Goal: Information Seeking & Learning: Learn about a topic

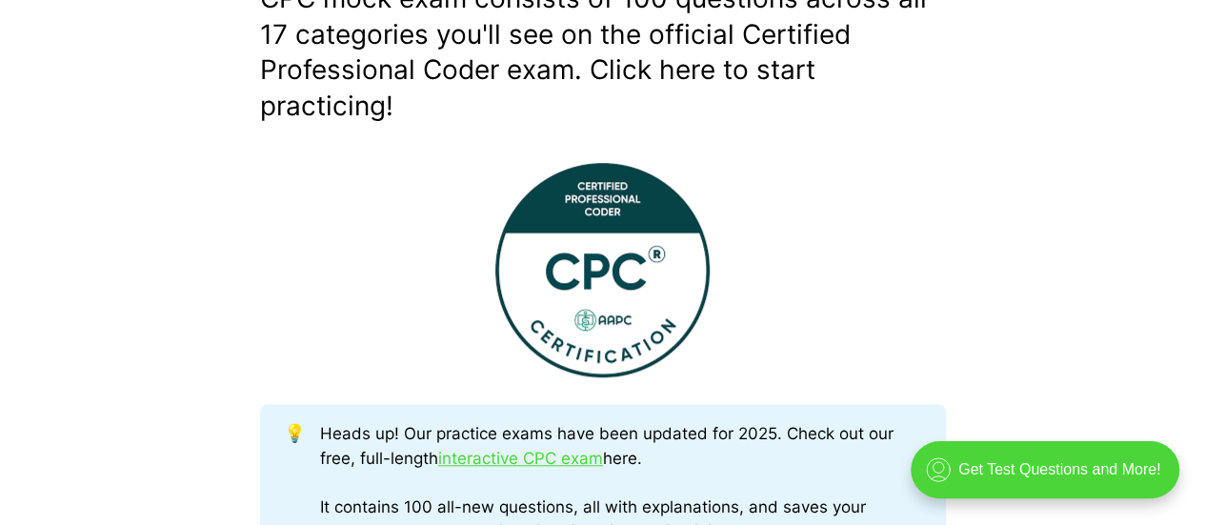
scroll to position [684, 0]
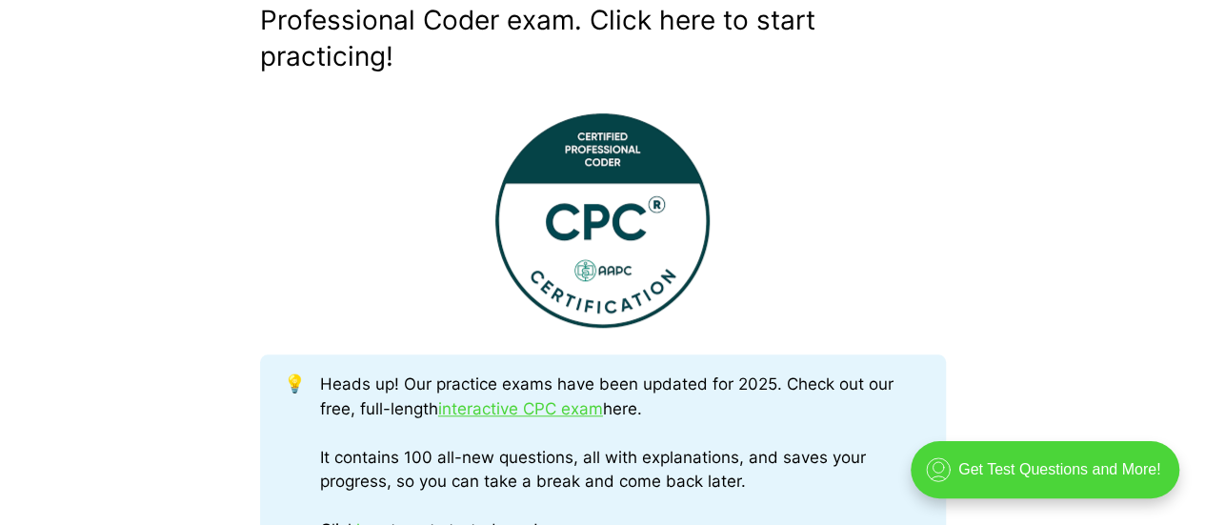
click at [629, 217] on img at bounding box center [602, 220] width 214 height 214
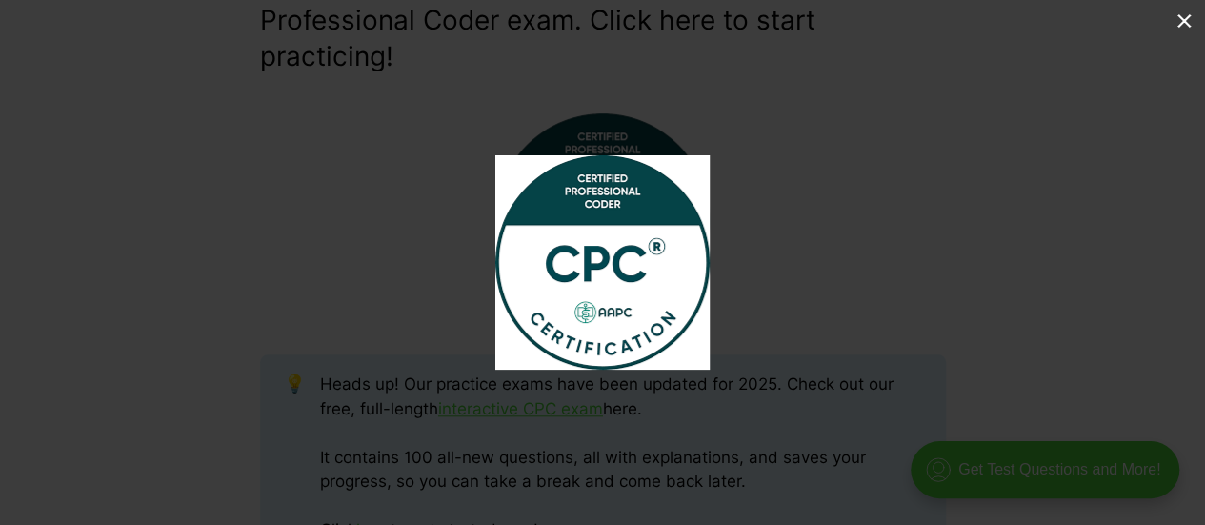
click at [912, 106] on div at bounding box center [602, 262] width 1205 height 525
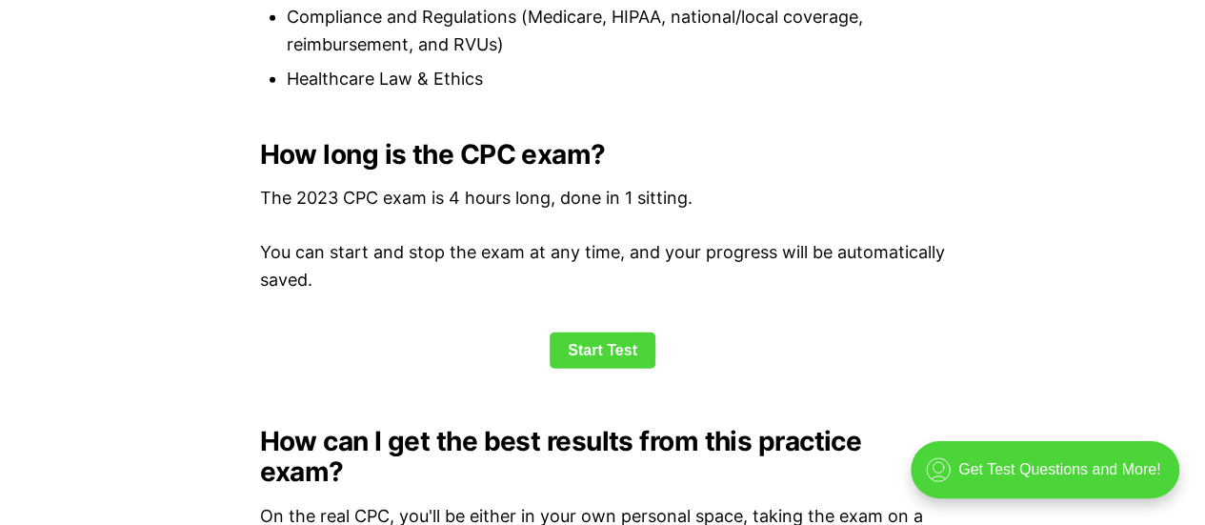
scroll to position [2499, 0]
click at [575, 335] on link "Start Test" at bounding box center [603, 350] width 106 height 36
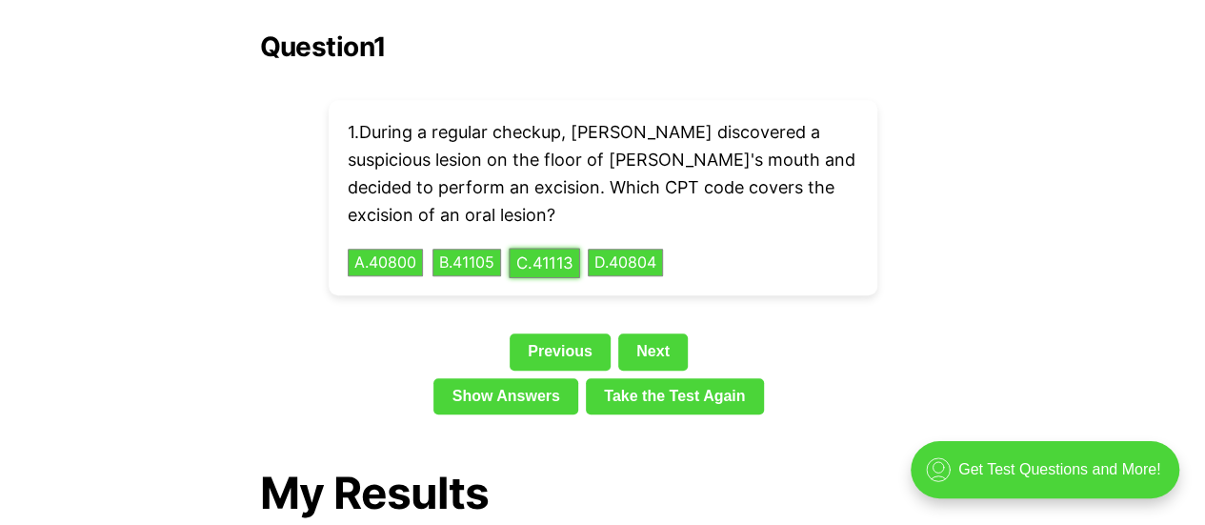
click at [577, 248] on button "C . 41113" at bounding box center [544, 263] width 71 height 30
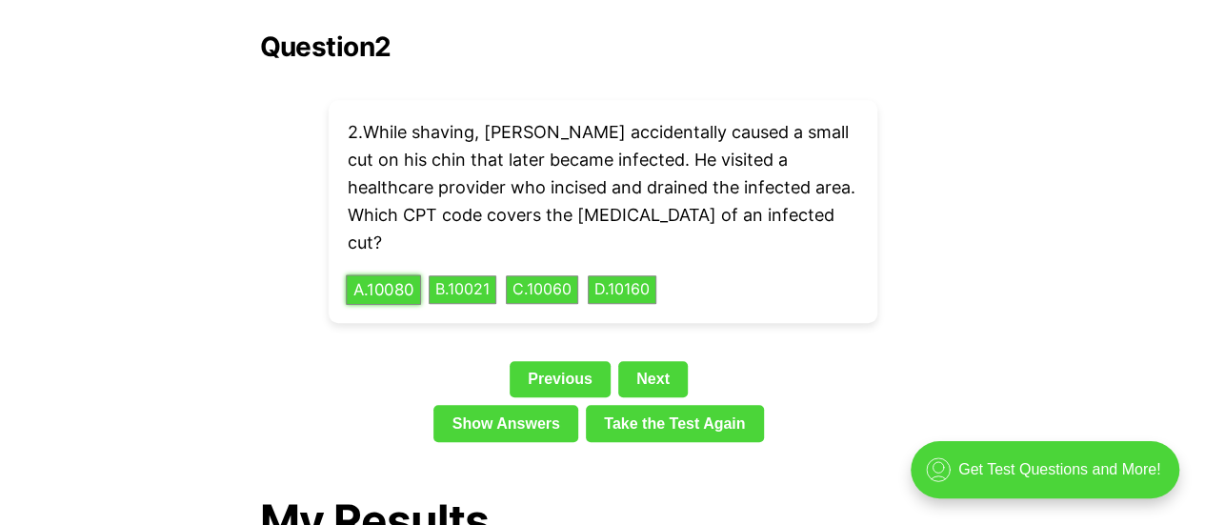
click at [406, 275] on button "A . 10080" at bounding box center [383, 290] width 75 height 30
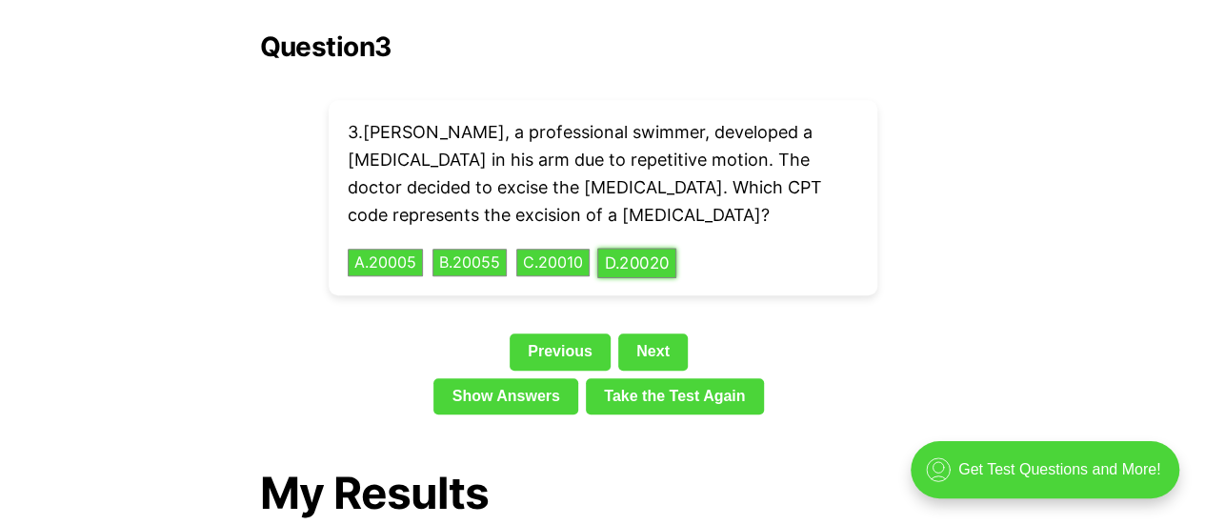
click at [655, 248] on button "D . 20020" at bounding box center [636, 263] width 79 height 30
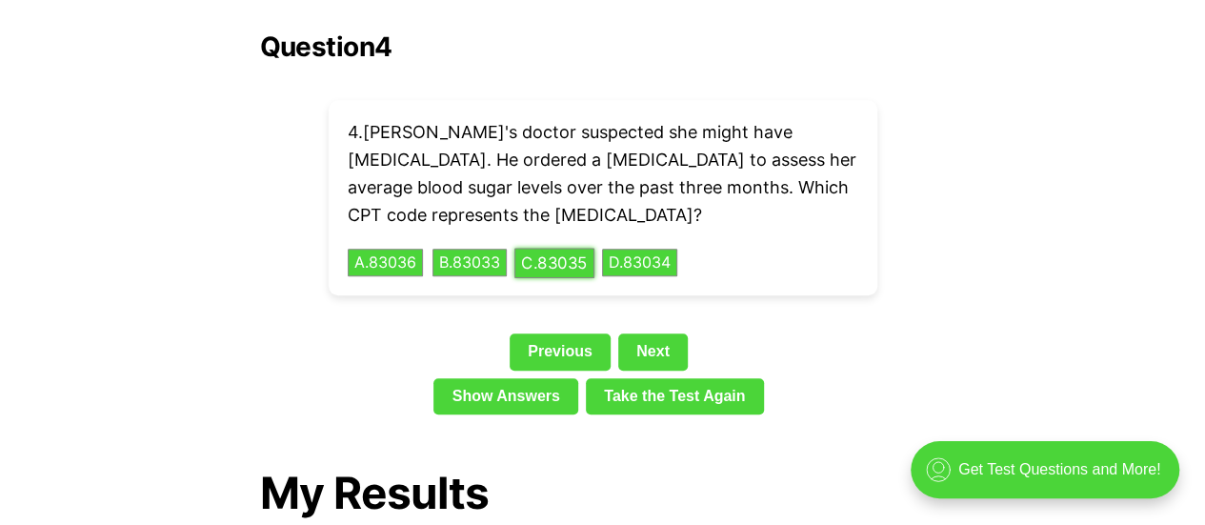
click at [560, 248] on button "C . 83035" at bounding box center [555, 263] width 80 height 30
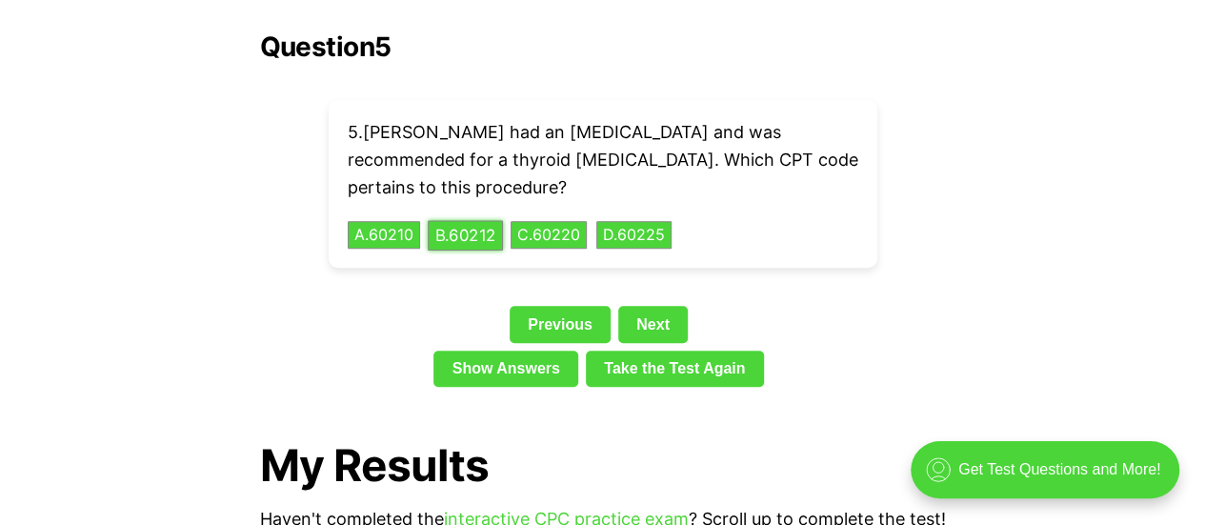
click at [511, 232] on div "5 . [PERSON_NAME] had an [MEDICAL_DATA] and was recommended for a thyroid [MEDI…" at bounding box center [603, 184] width 549 height 168
click at [568, 220] on button "C . 60220" at bounding box center [549, 235] width 80 height 30
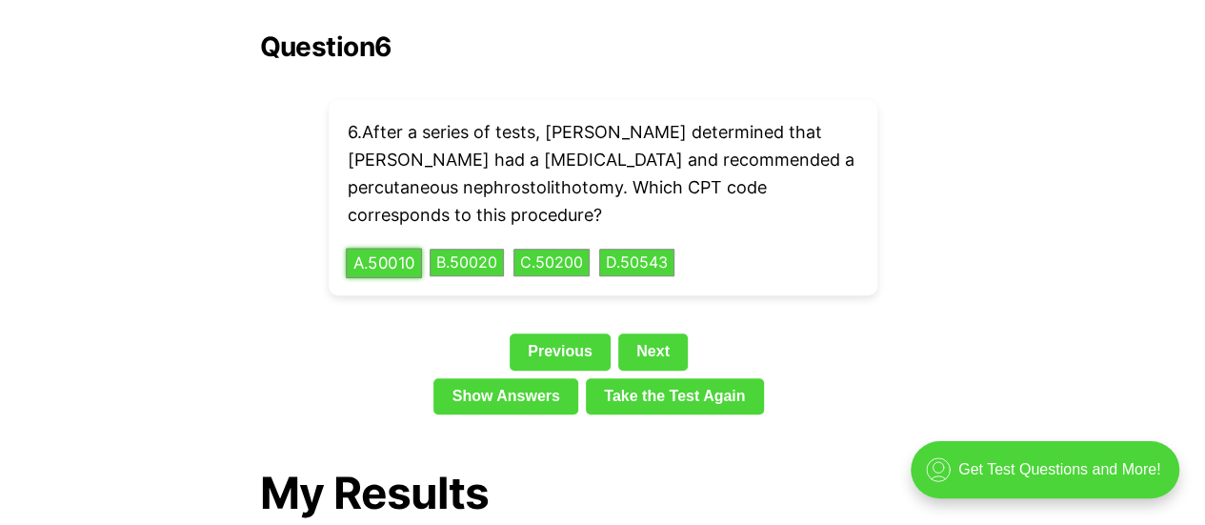
click at [406, 248] on button "A . 50010" at bounding box center [384, 263] width 76 height 30
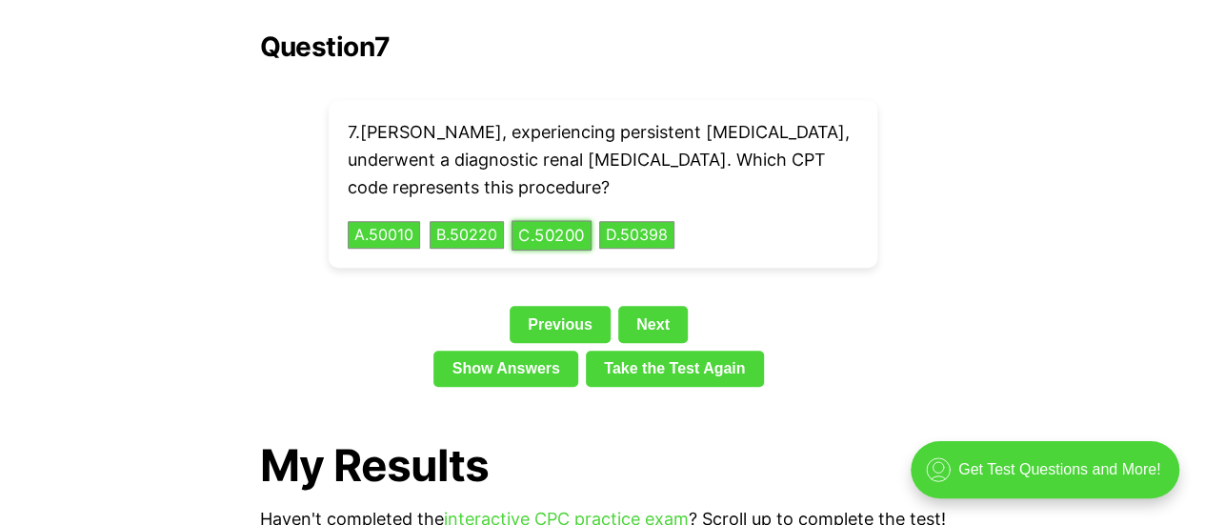
click at [589, 220] on button "C . 50200" at bounding box center [552, 235] width 80 height 30
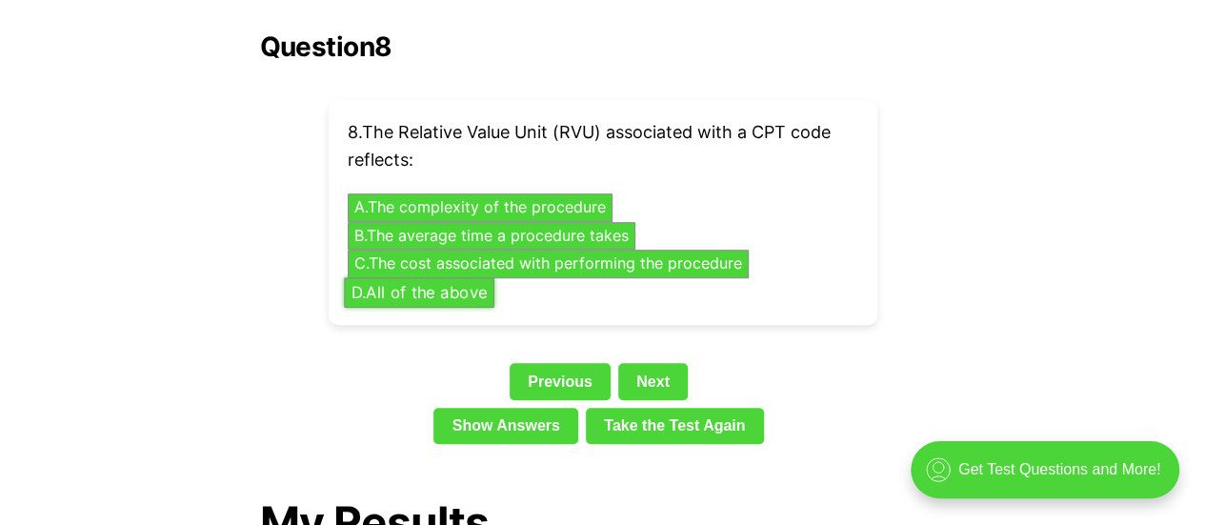
click at [480, 277] on button "D . All of the above" at bounding box center [419, 292] width 151 height 30
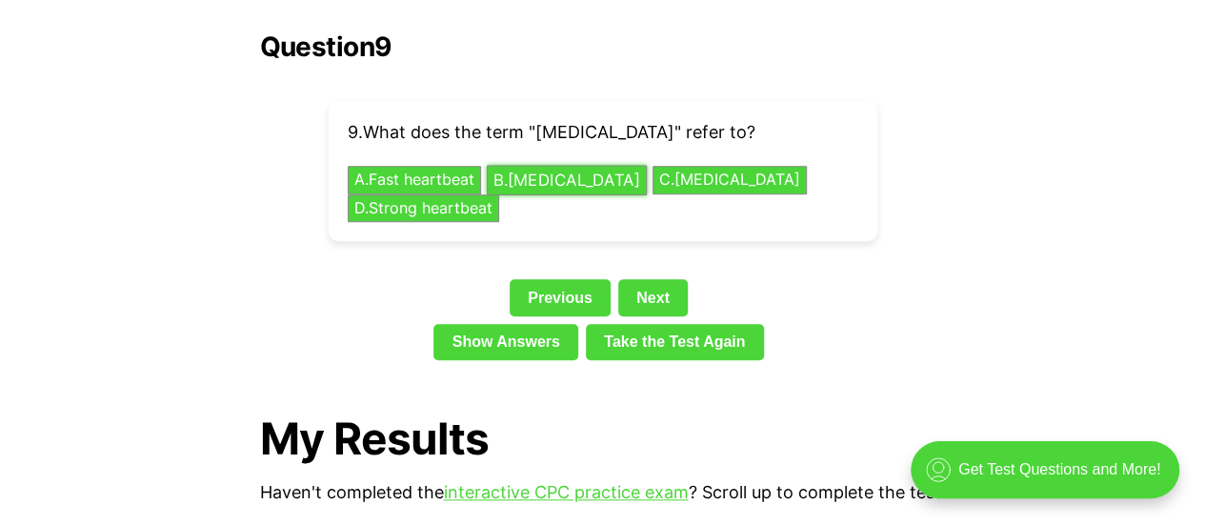
click at [581, 166] on button "B . [MEDICAL_DATA]" at bounding box center [567, 181] width 160 height 30
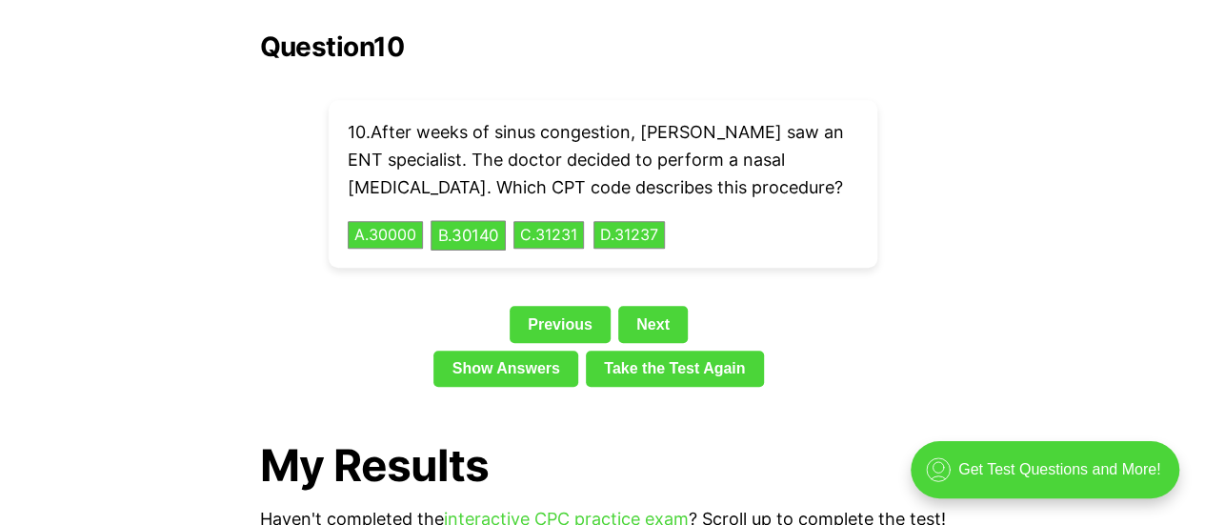
click at [458, 197] on div "10 . After weeks of sinus congestion, [PERSON_NAME] saw an ENT specialist. The …" at bounding box center [603, 184] width 549 height 168
click at [458, 220] on button "B . 30140" at bounding box center [468, 235] width 75 height 30
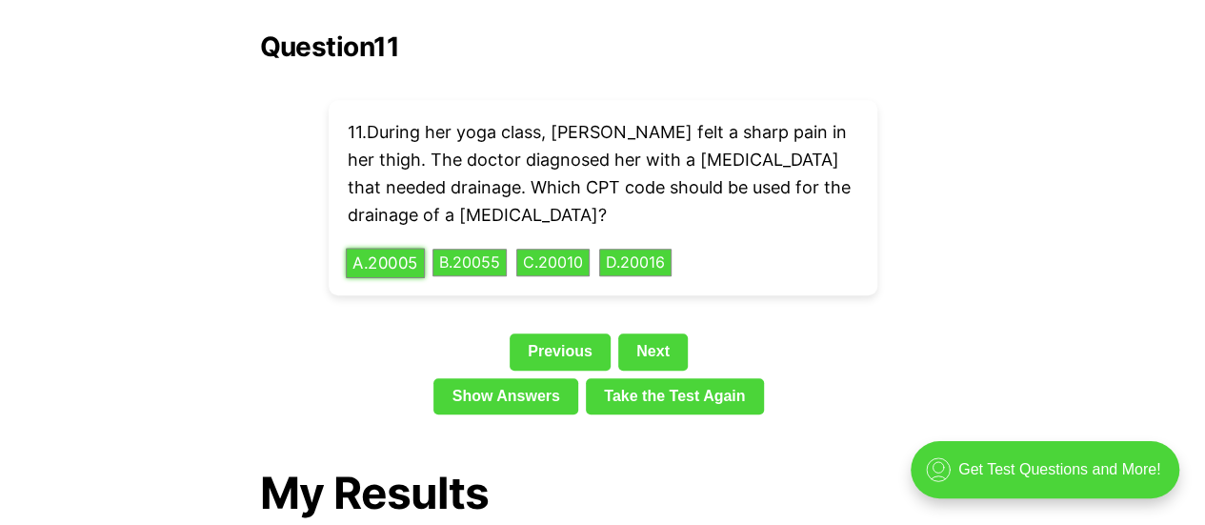
click at [414, 248] on button "A . 20005" at bounding box center [385, 263] width 79 height 30
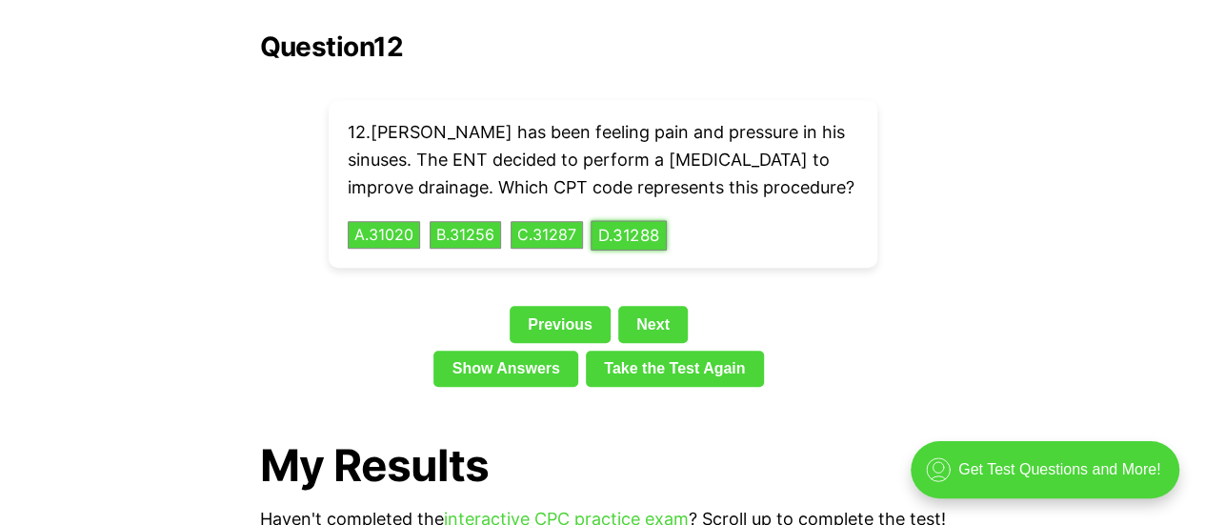
click at [629, 220] on button "D . 31288" at bounding box center [629, 235] width 76 height 30
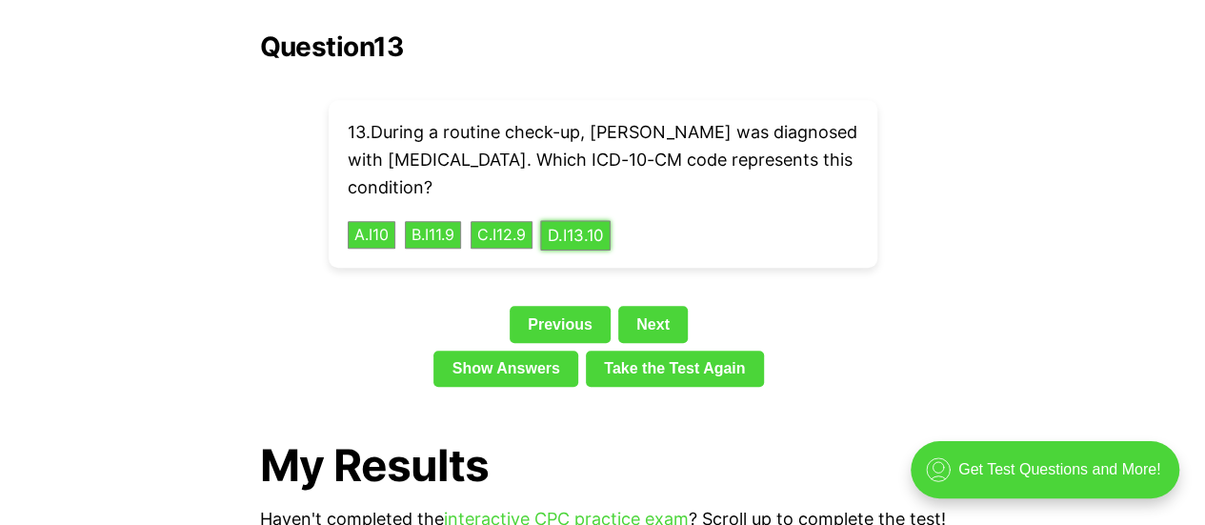
click at [586, 220] on button "D . I13.10" at bounding box center [575, 235] width 71 height 30
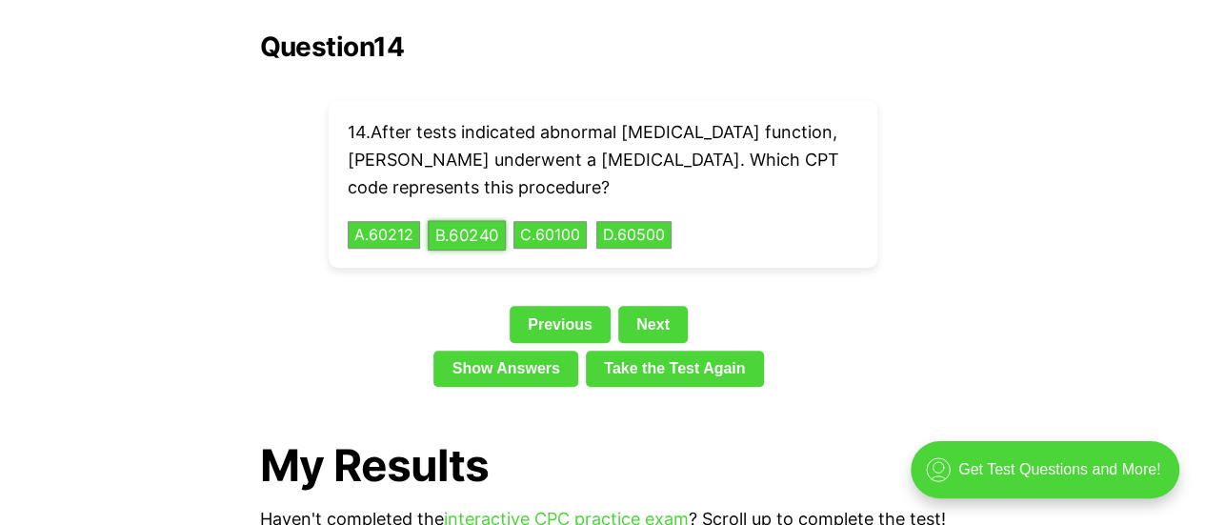
click at [441, 220] on button "B . 60240" at bounding box center [467, 235] width 78 height 30
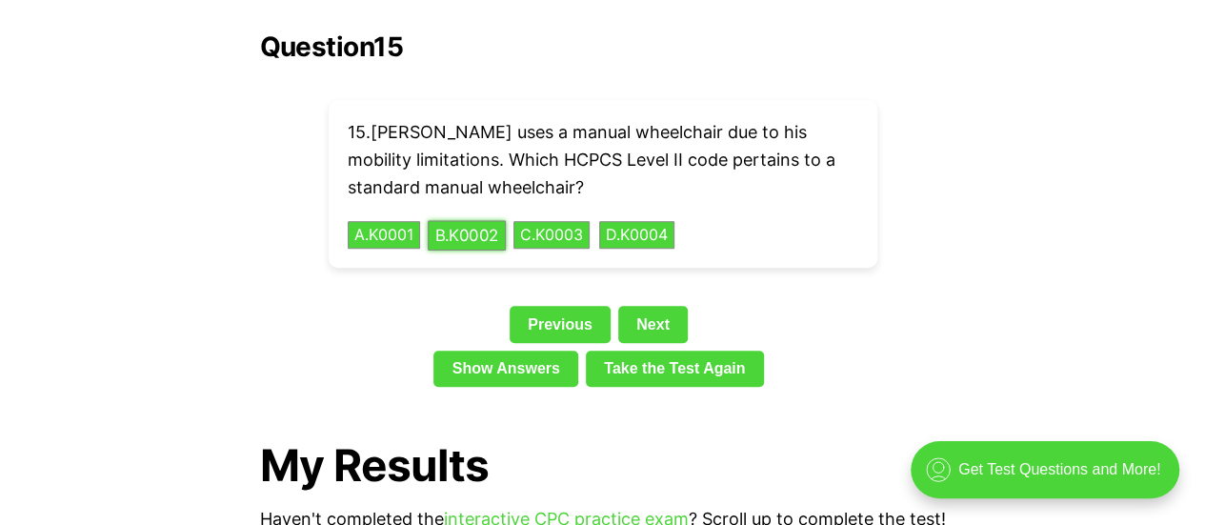
click at [441, 220] on button "B . K0002" at bounding box center [467, 235] width 78 height 30
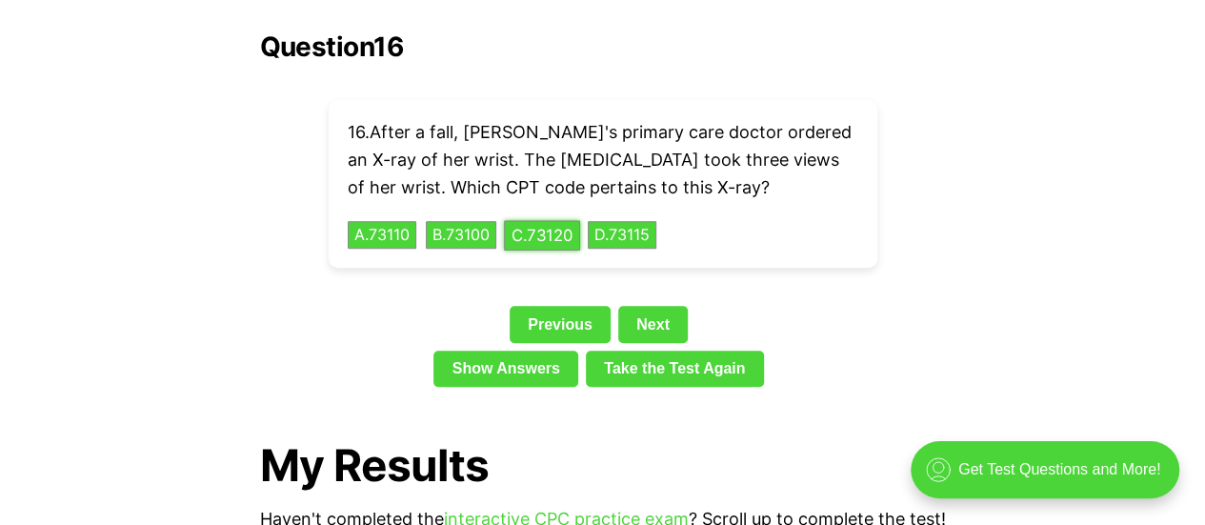
click at [555, 220] on button "C . 73120" at bounding box center [542, 235] width 76 height 30
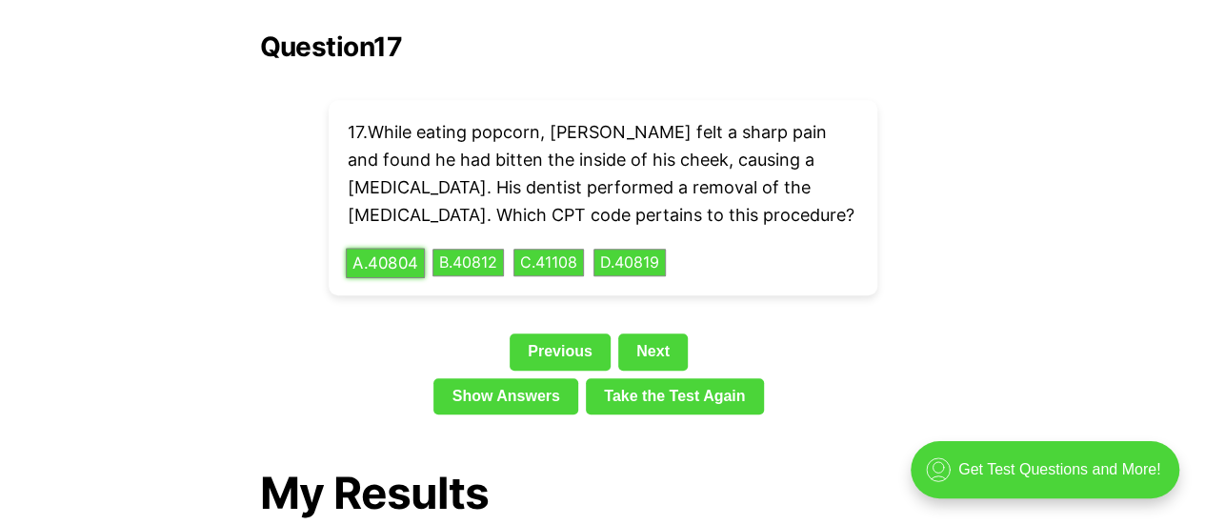
click at [377, 248] on button "A . 40804" at bounding box center [385, 263] width 79 height 30
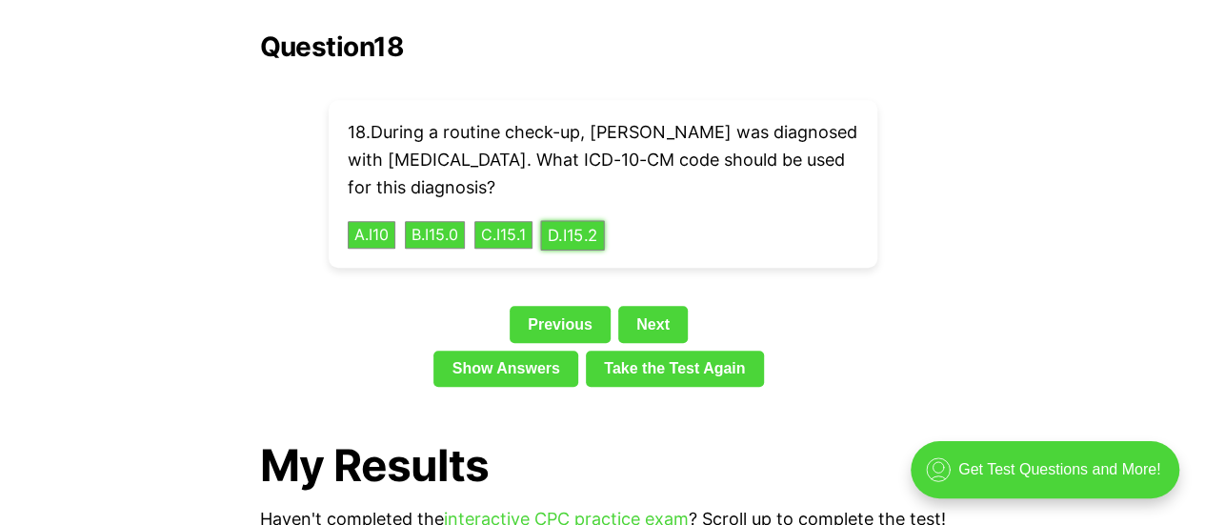
click at [580, 220] on button "D . I15.2" at bounding box center [572, 235] width 64 height 30
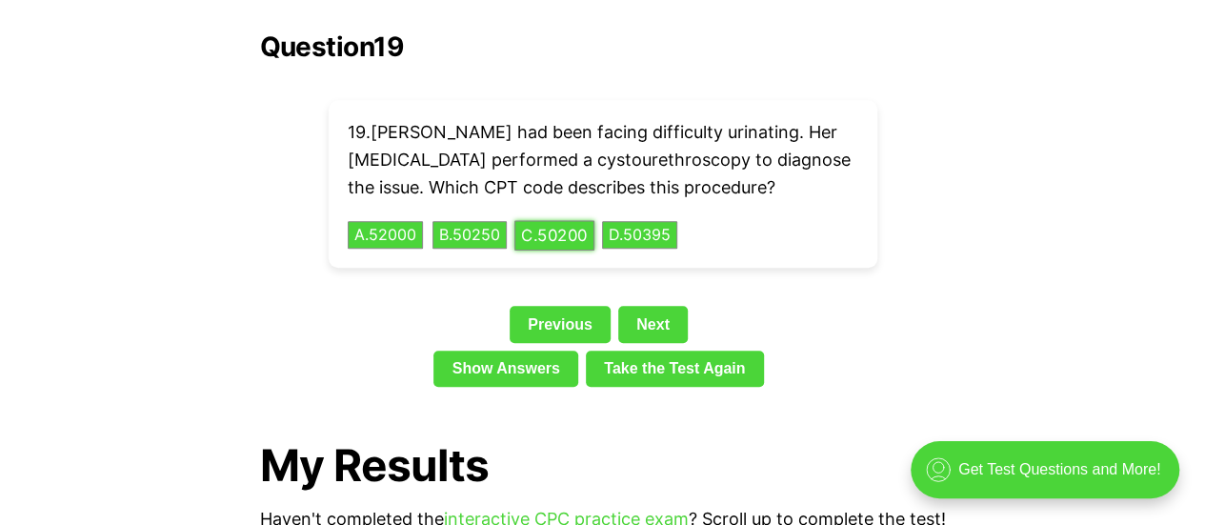
click at [524, 220] on button "C . 50200" at bounding box center [555, 235] width 80 height 30
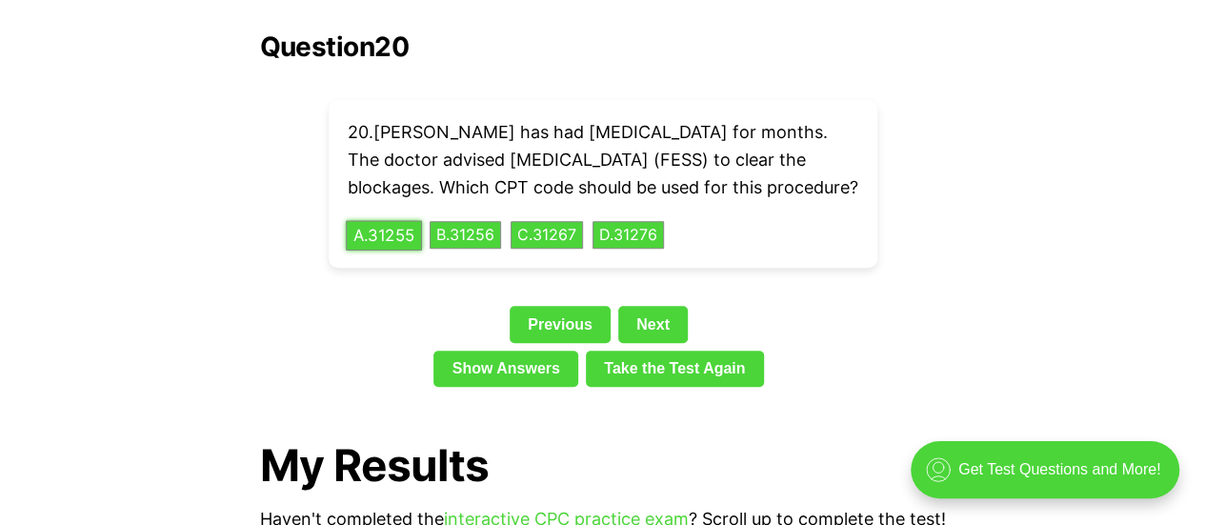
click at [402, 216] on div "20 . [PERSON_NAME] has had [MEDICAL_DATA] for months. The doctor advised [MEDIC…" at bounding box center [603, 184] width 549 height 168
click at [561, 233] on button "C . 31267" at bounding box center [547, 235] width 76 height 30
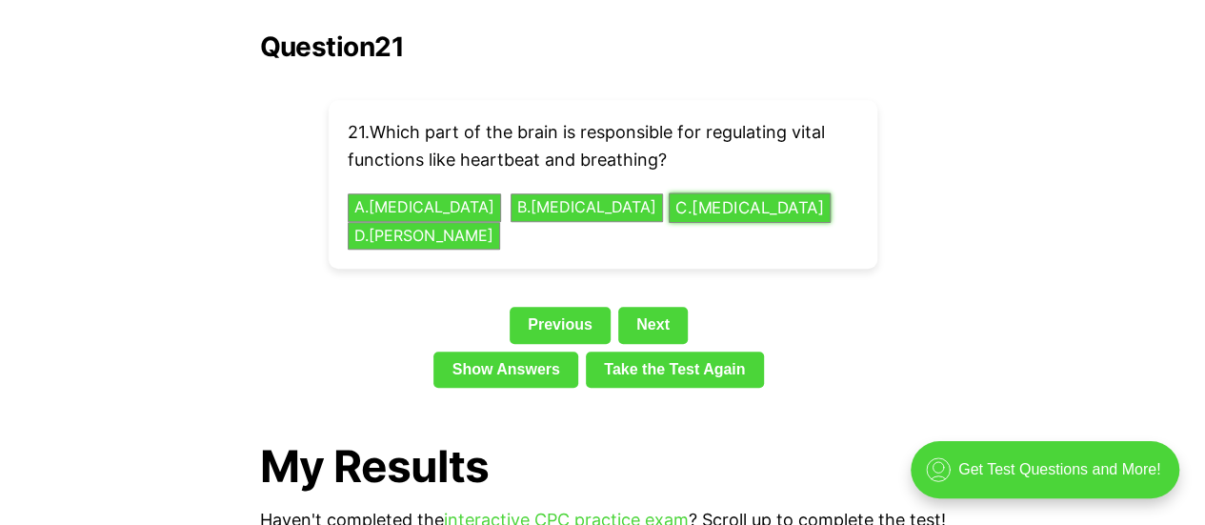
click at [699, 192] on button "C . [MEDICAL_DATA]" at bounding box center [749, 207] width 162 height 30
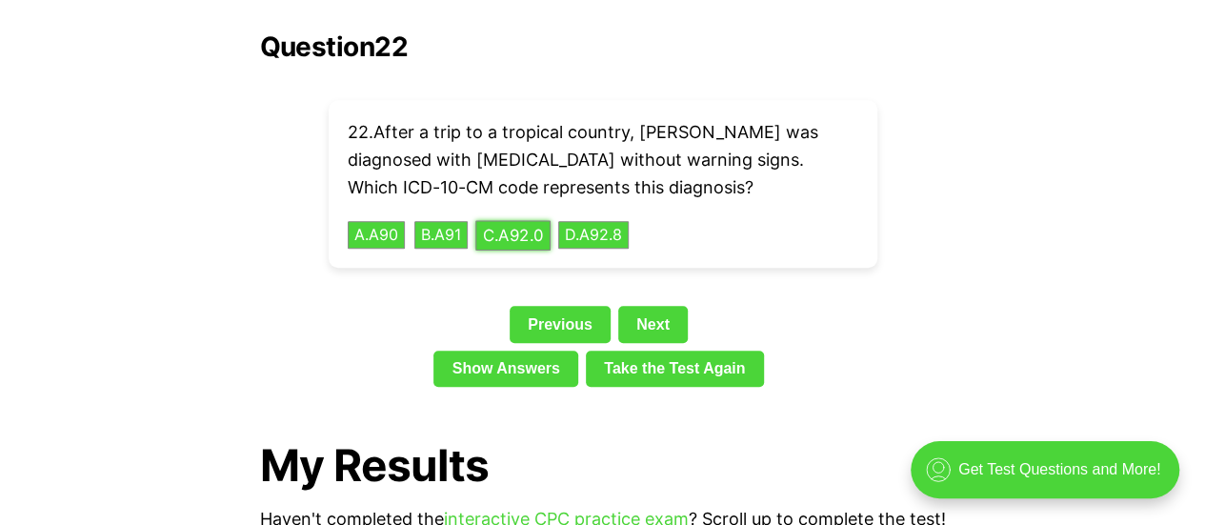
click at [534, 220] on button "C . A92.0" at bounding box center [512, 235] width 75 height 30
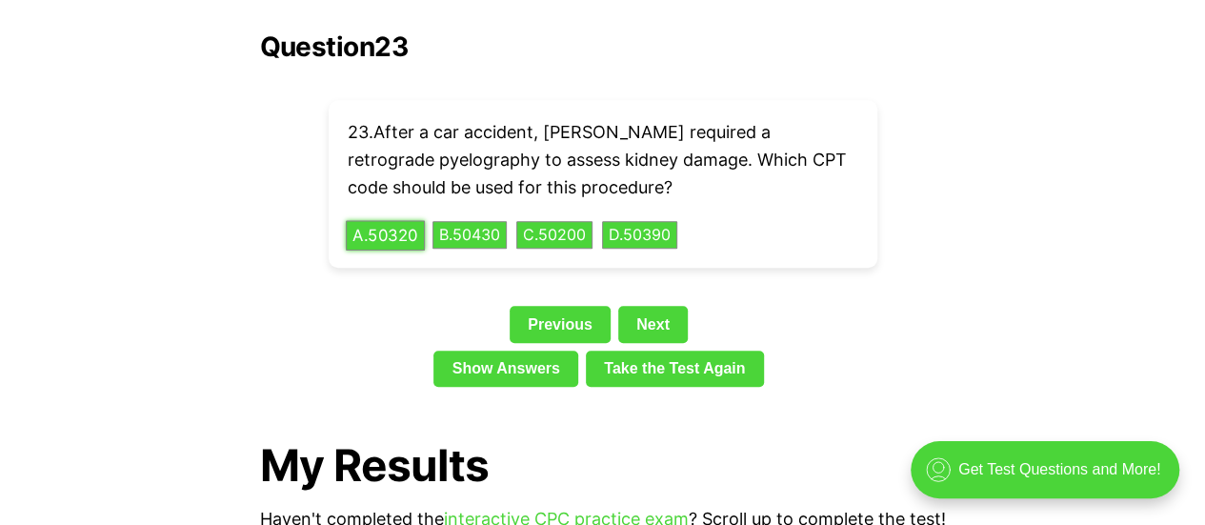
click at [394, 220] on button "A . 50320" at bounding box center [385, 235] width 79 height 30
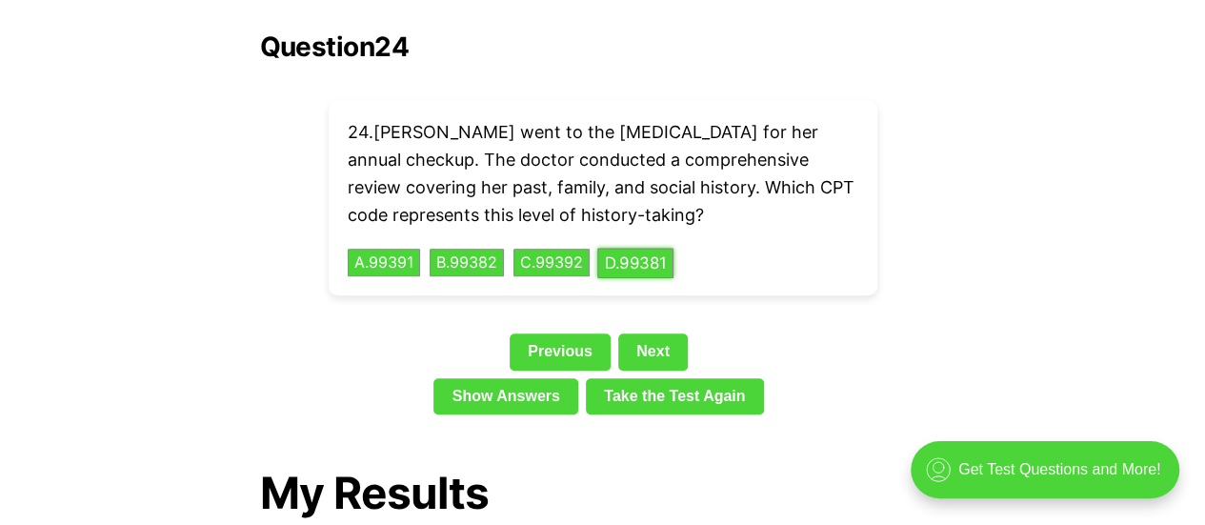
click at [643, 248] on button "D . 99381" at bounding box center [635, 263] width 76 height 30
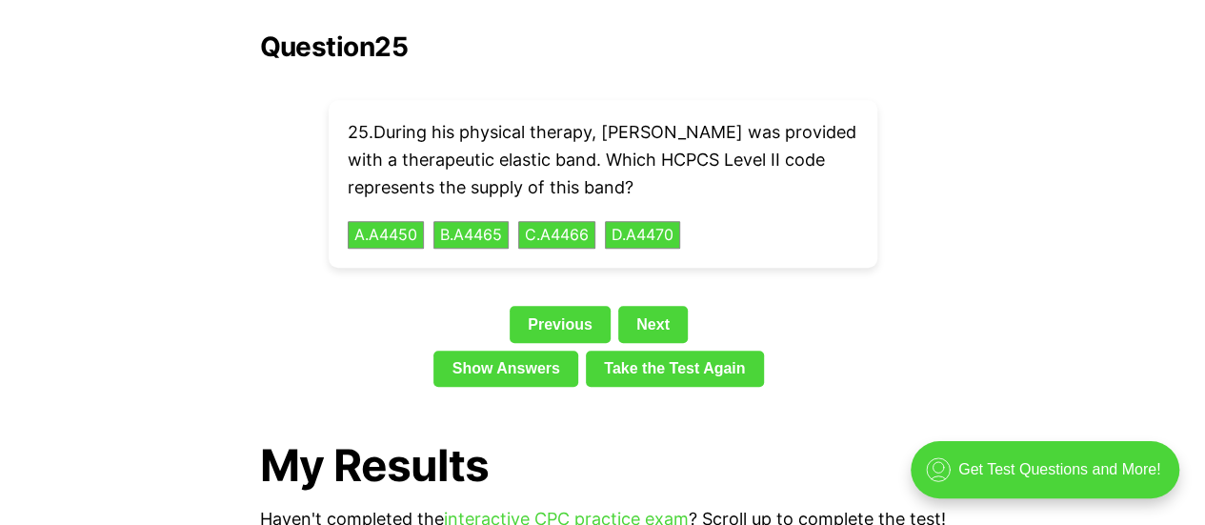
click at [555, 351] on link "Show Answers" at bounding box center [506, 369] width 145 height 36
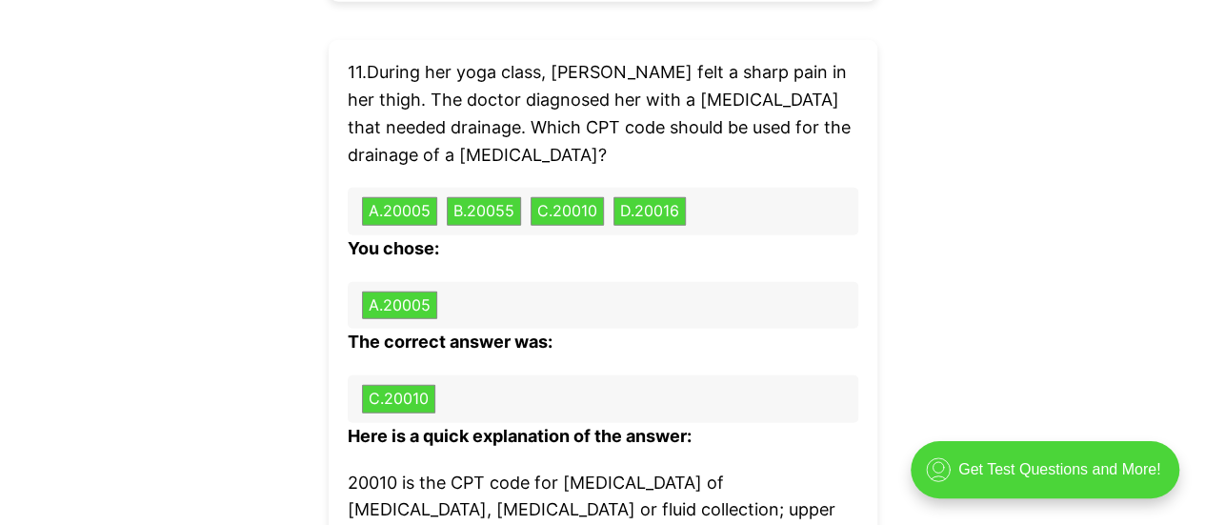
scroll to position [9539, 0]
